Goal: Navigation & Orientation: Find specific page/section

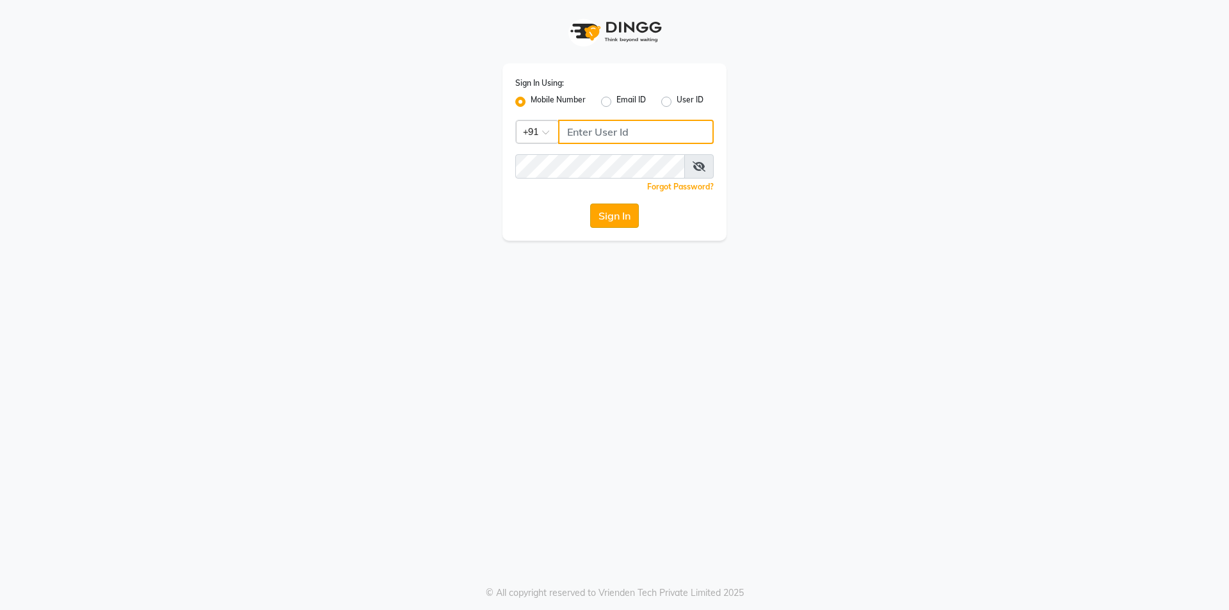
type input "9003631060"
click at [610, 217] on button "Sign In" at bounding box center [614, 216] width 49 height 24
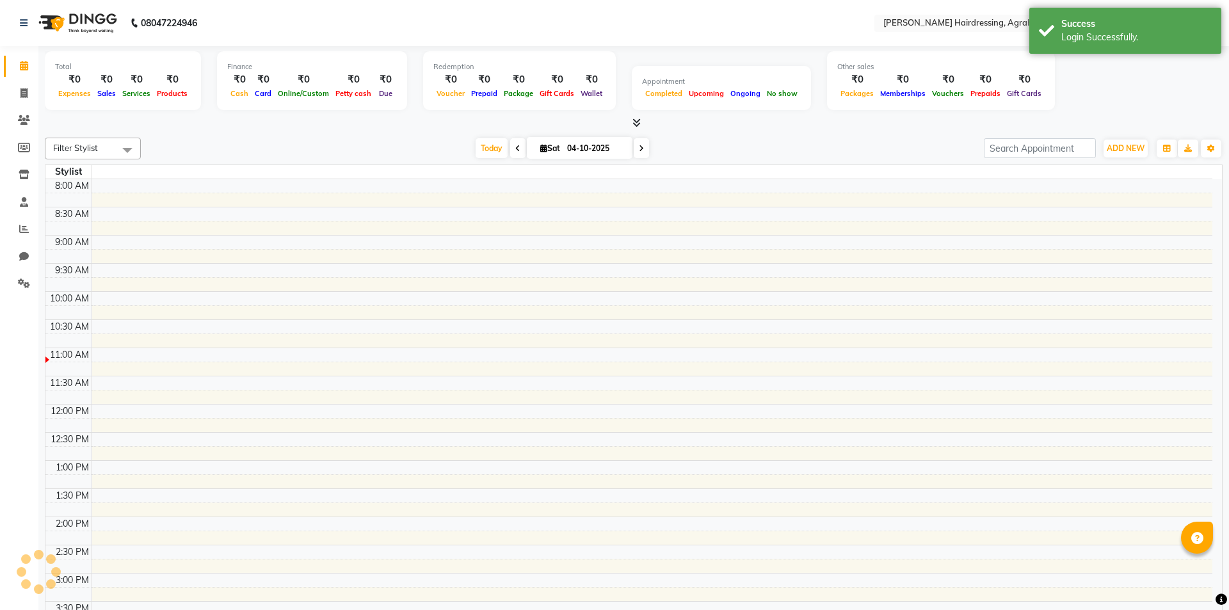
select select "en"
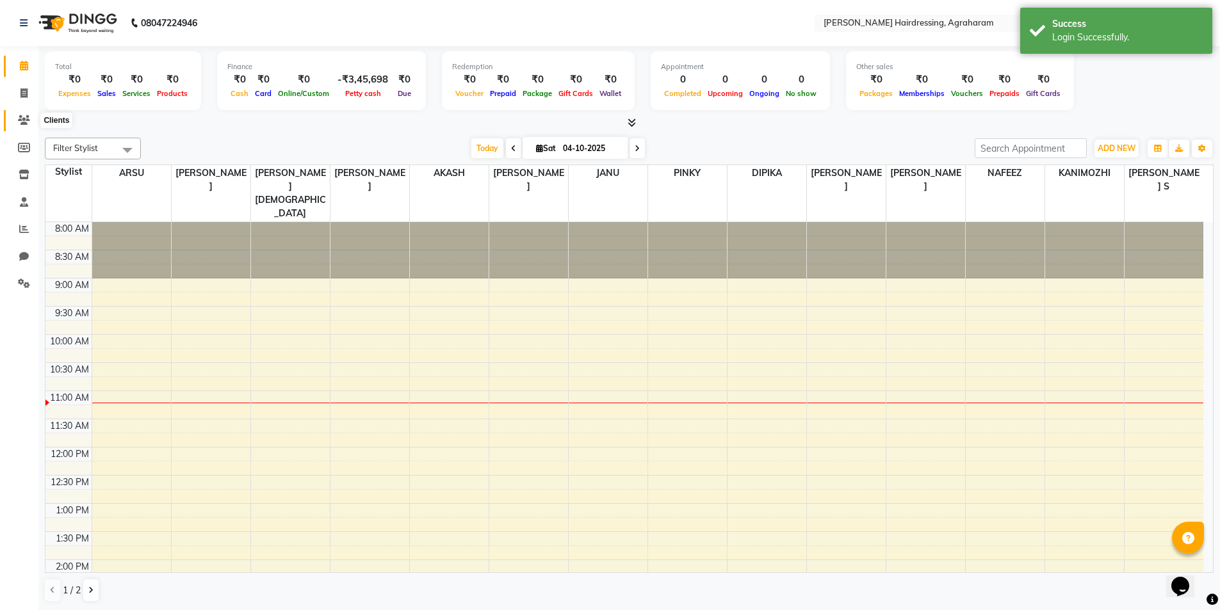
drag, startPoint x: 20, startPoint y: 120, endPoint x: 28, endPoint y: 118, distance: 7.3
click at [22, 120] on icon at bounding box center [24, 120] width 12 height 10
